Goal: Information Seeking & Learning: Learn about a topic

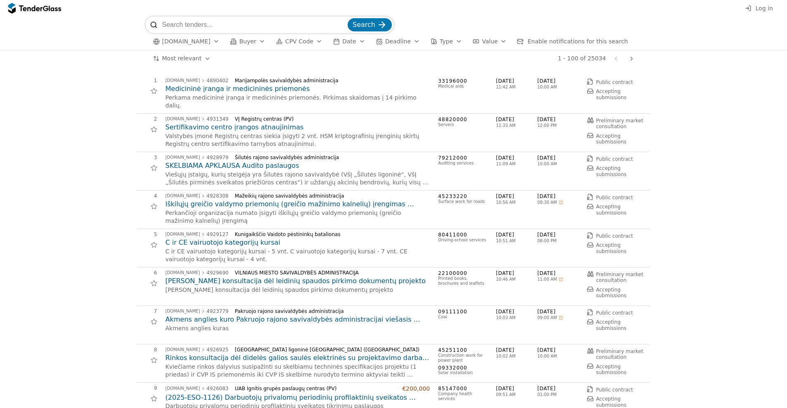
click at [186, 41] on span "[DOMAIN_NAME]" at bounding box center [186, 41] width 48 height 7
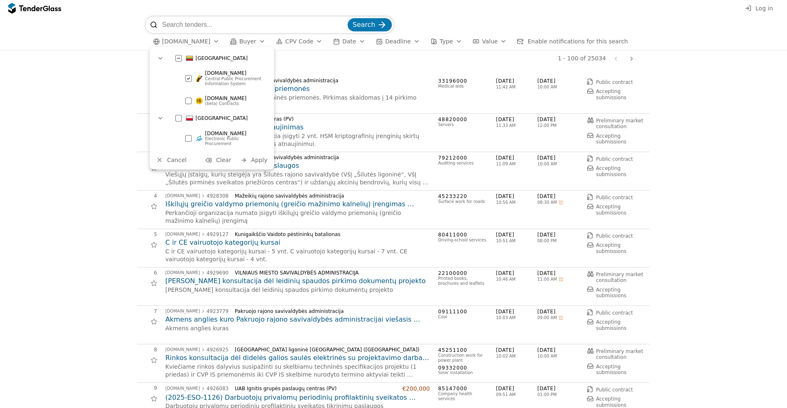
drag, startPoint x: 256, startPoint y: 134, endPoint x: 206, endPoint y: 135, distance: 50.4
click at [206, 135] on div "[DOMAIN_NAME]" at bounding box center [235, 134] width 61 height 6
copy span "[DOMAIN_NAME]"
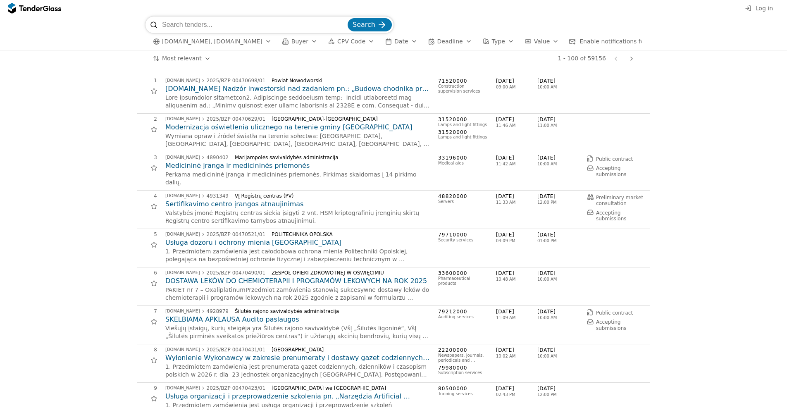
click at [229, 43] on span "[DOMAIN_NAME], [DOMAIN_NAME]" at bounding box center [212, 41] width 100 height 7
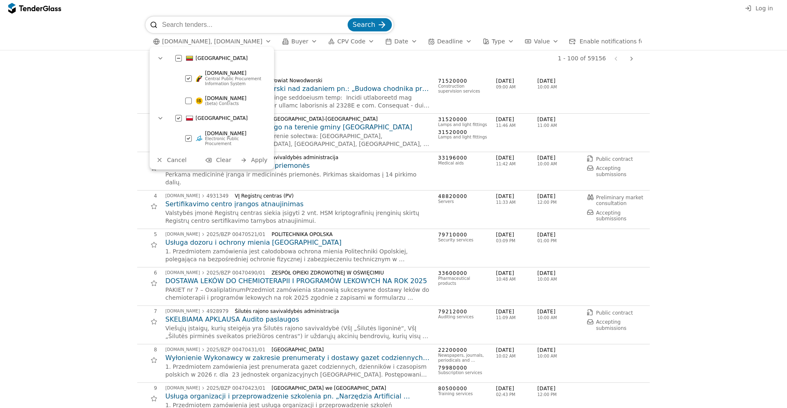
click at [179, 58] on div at bounding box center [178, 58] width 29 height 27
click at [175, 53] on div "[GEOGRAPHIC_DATA]" at bounding box center [220, 58] width 99 height 13
click at [177, 59] on div at bounding box center [178, 58] width 7 height 7
click at [177, 59] on div at bounding box center [178, 58] width 29 height 28
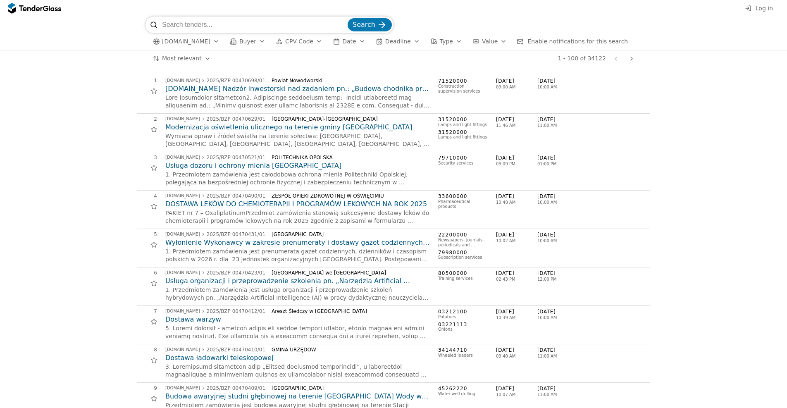
click at [504, 83] on span "[DATE]" at bounding box center [516, 81] width 41 height 7
click at [256, 90] on h2 "[DOMAIN_NAME] Nadzór inwestorski nad zadaniem pn.: „Budowa chodnika przy drodze…" at bounding box center [297, 88] width 264 height 9
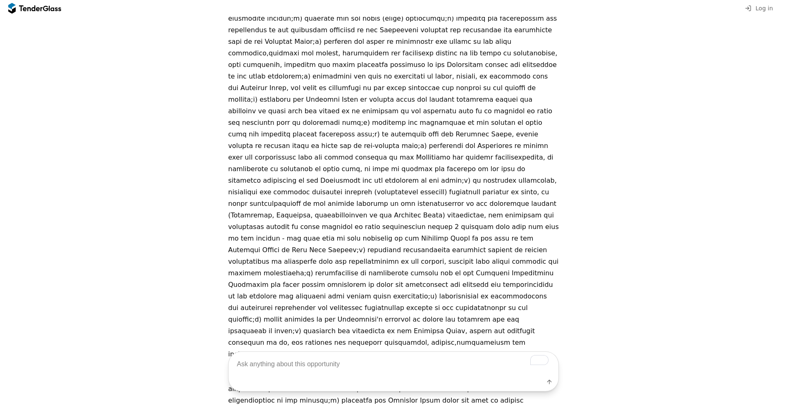
scroll to position [853, 0]
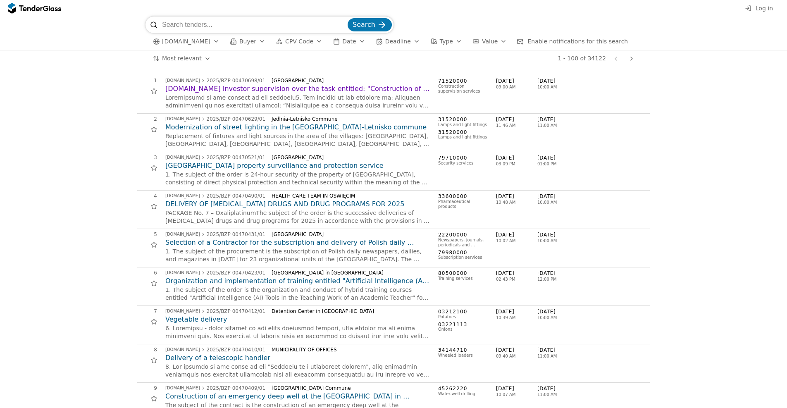
click at [395, 38] on span "Deadline" at bounding box center [398, 41] width 26 height 7
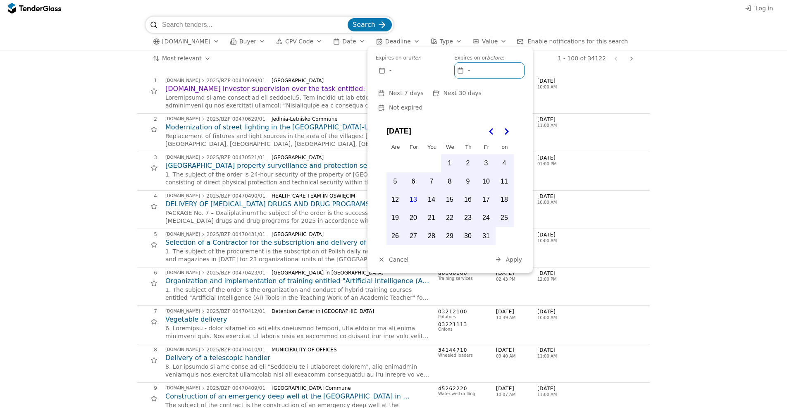
drag, startPoint x: 395, startPoint y: 38, endPoint x: 378, endPoint y: 41, distance: 16.9
click at [395, 38] on span "Deadline" at bounding box center [398, 41] width 26 height 7
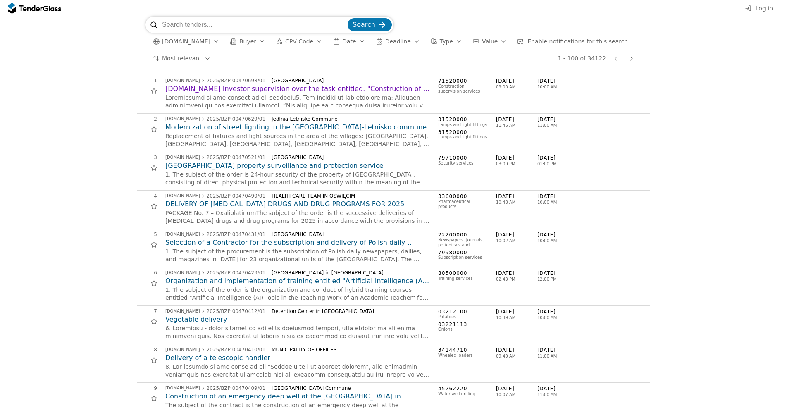
click at [348, 41] on span "Date" at bounding box center [349, 41] width 14 height 7
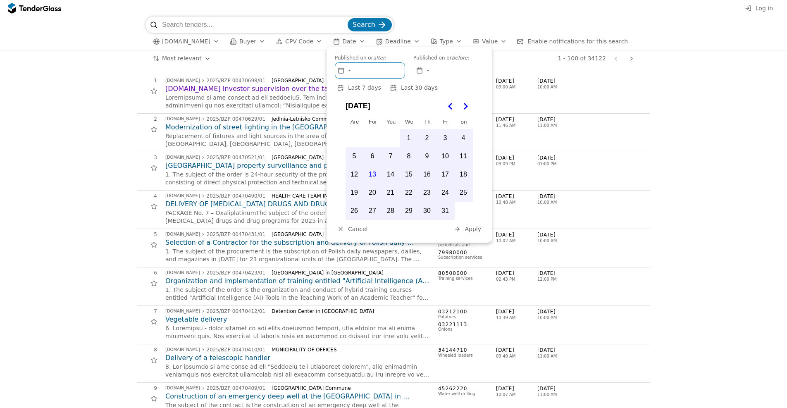
click at [371, 174] on font "13" at bounding box center [371, 174] width 7 height 7
click at [469, 231] on font "Apply" at bounding box center [472, 229] width 17 height 7
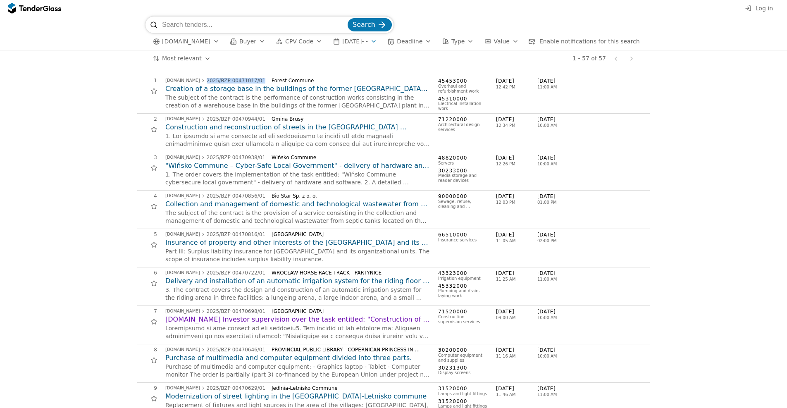
drag, startPoint x: 197, startPoint y: 67, endPoint x: 255, endPoint y: 79, distance: 59.6
copy link "2025/BZP 00471017/01"
click at [231, 87] on font "Creation of a storage base in the buildings of the former [GEOGRAPHIC_DATA] in …" at bounding box center [296, 98] width 262 height 26
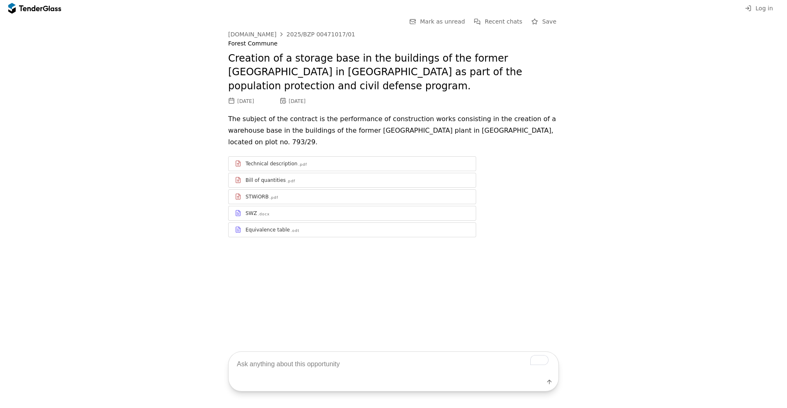
click at [317, 160] on div "Technical description .pdf" at bounding box center [357, 163] width 224 height 7
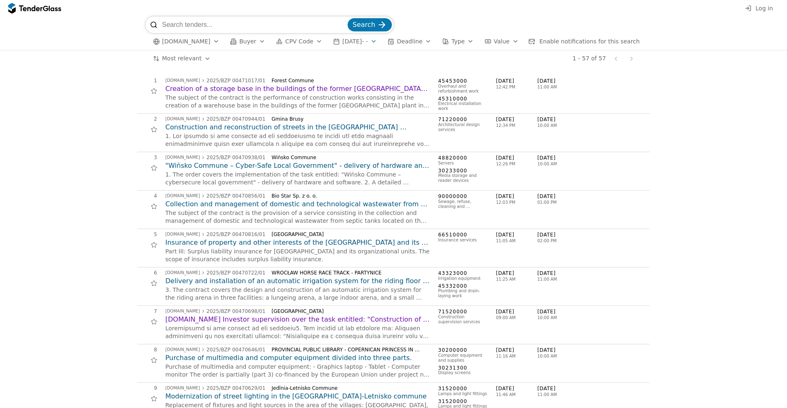
click at [197, 89] on font "Creation of a storage base in the buildings of the former [GEOGRAPHIC_DATA] in …" at bounding box center [296, 98] width 262 height 26
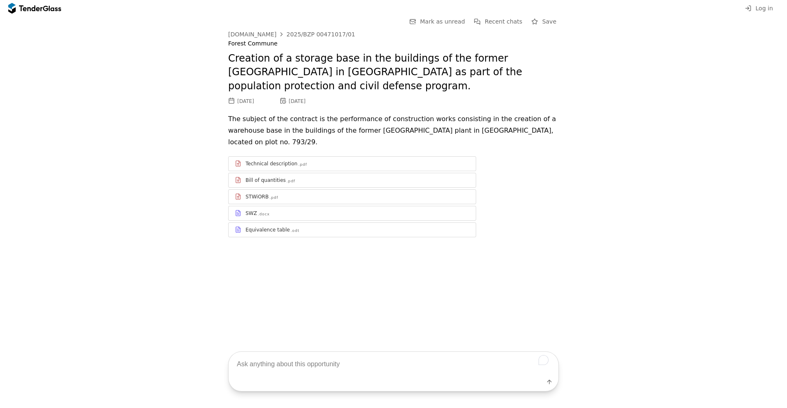
click at [276, 177] on font "Bill of quantities" at bounding box center [265, 180] width 40 height 6
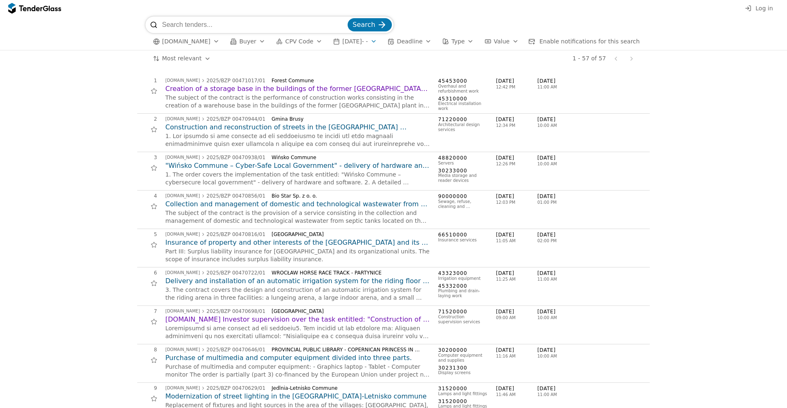
click at [221, 126] on font "Construction and reconstruction of streets in the [GEOGRAPHIC_DATA] commune – d…" at bounding box center [285, 131] width 241 height 17
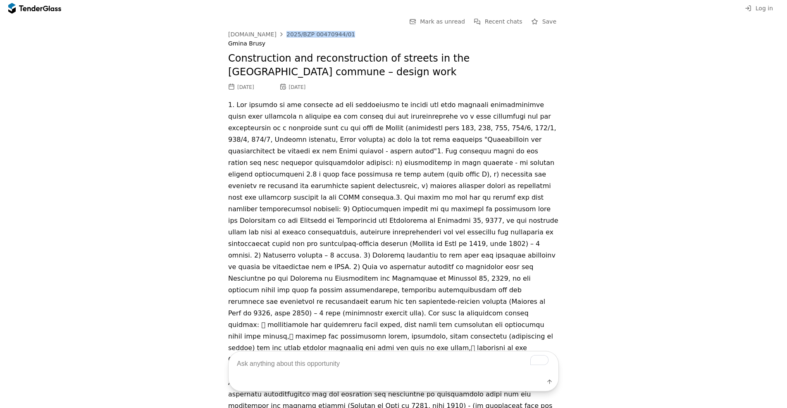
drag, startPoint x: 351, startPoint y: 34, endPoint x: 285, endPoint y: 35, distance: 65.3
click at [285, 35] on div "[DOMAIN_NAME] 2025/BZP 00470944/01" at bounding box center [393, 34] width 330 height 7
copy font "2025/BZP 00470944/01"
